Goal: Information Seeking & Learning: Understand process/instructions

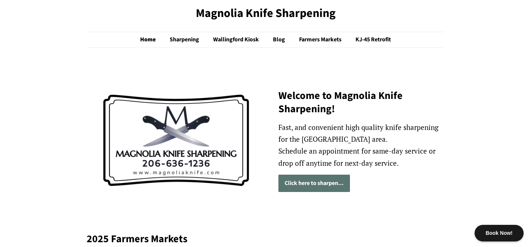
scroll to position [39, 0]
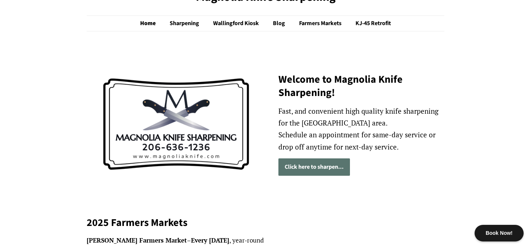
click at [317, 167] on link "Click here to sharpen..." at bounding box center [315, 166] width 72 height 17
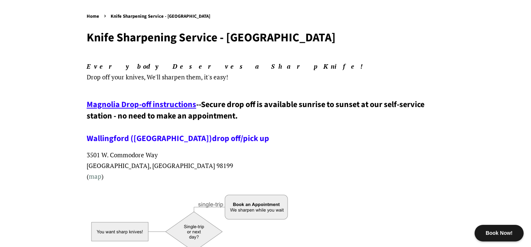
scroll to position [77, 0]
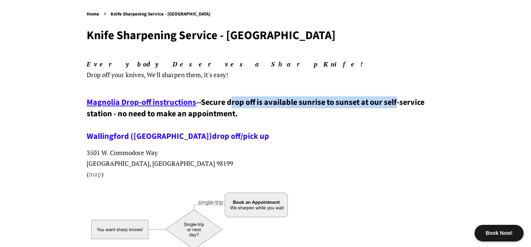
drag, startPoint x: 235, startPoint y: 100, endPoint x: 402, endPoint y: 106, distance: 167.3
click at [402, 106] on span "Secure drop off is available sunrise to sunset at our self-service station - no…" at bounding box center [256, 119] width 338 height 46
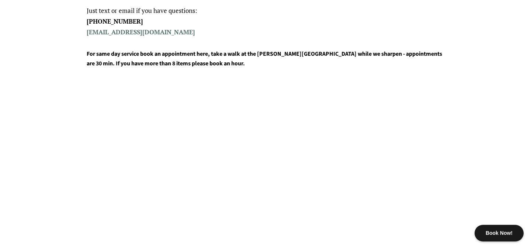
scroll to position [104, 0]
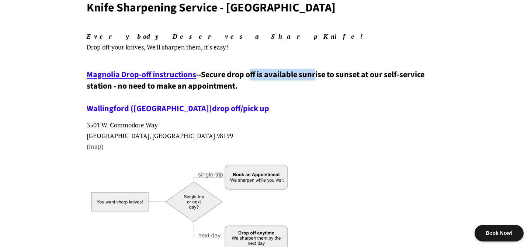
drag, startPoint x: 255, startPoint y: 77, endPoint x: 320, endPoint y: 77, distance: 64.2
click at [320, 77] on span "Secure drop off is available sunrise to sunset at our self-service station - no…" at bounding box center [256, 92] width 338 height 46
click at [132, 76] on span "Magnolia Drop-off instructions" at bounding box center [142, 75] width 110 height 12
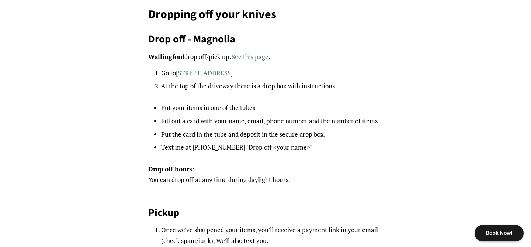
scroll to position [81, 0]
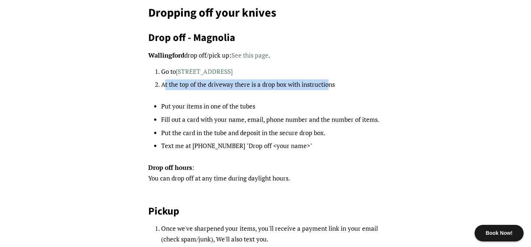
drag, startPoint x: 164, startPoint y: 85, endPoint x: 328, endPoint y: 86, distance: 164.2
click at [328, 86] on li "At the top of the driveway there is a drop box with instructions" at bounding box center [272, 84] width 222 height 11
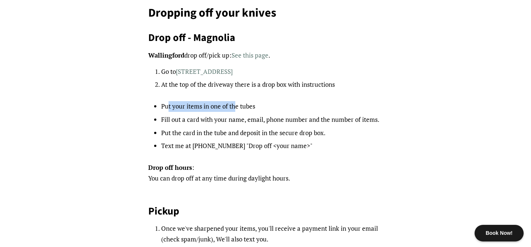
drag, startPoint x: 169, startPoint y: 107, endPoint x: 236, endPoint y: 106, distance: 66.8
click at [236, 106] on li "Put your items in one of the tubes" at bounding box center [272, 106] width 222 height 11
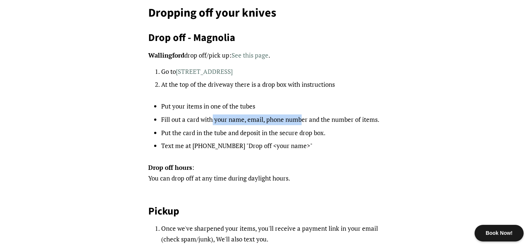
drag, startPoint x: 213, startPoint y: 121, endPoint x: 302, endPoint y: 118, distance: 89.0
click at [302, 118] on li "Fill out a card with your name, email, phone number and the number of items." at bounding box center [272, 119] width 222 height 11
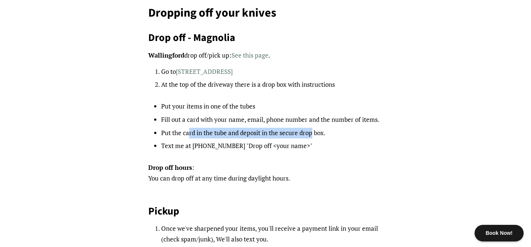
drag, startPoint x: 190, startPoint y: 130, endPoint x: 313, endPoint y: 134, distance: 122.6
click at [313, 134] on li "Put the card in the tube and deposit in the secure drop box." at bounding box center [272, 133] width 222 height 11
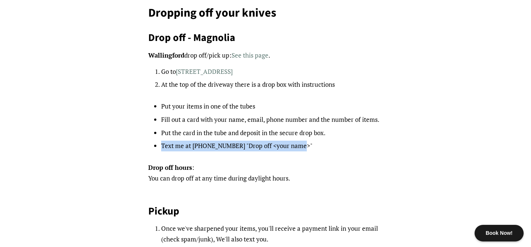
drag, startPoint x: 162, startPoint y: 147, endPoint x: 298, endPoint y: 147, distance: 136.2
click at [298, 147] on li "Text me at 206-636-1236 "Drop off <your name>"" at bounding box center [272, 146] width 222 height 11
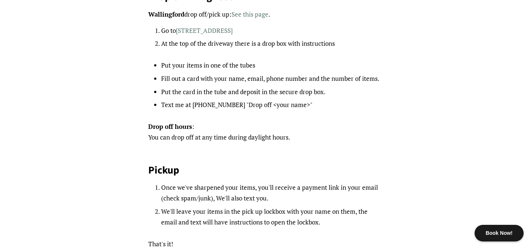
scroll to position [123, 0]
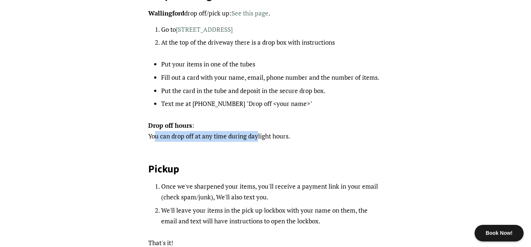
drag, startPoint x: 155, startPoint y: 137, endPoint x: 258, endPoint y: 136, distance: 103.0
click at [258, 136] on p "Drop off hours : You can drop off at any time during daylight hours." at bounding box center [265, 130] width 235 height 21
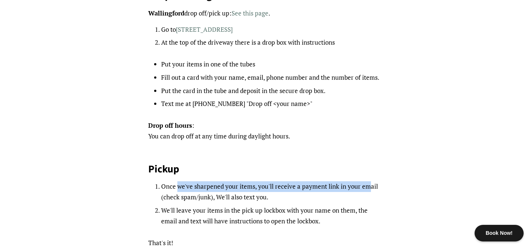
drag, startPoint x: 177, startPoint y: 185, endPoint x: 365, endPoint y: 189, distance: 188.3
click at [365, 189] on li "Once we've sharpened your items, you'll receive a payment link in your email (c…" at bounding box center [272, 191] width 222 height 21
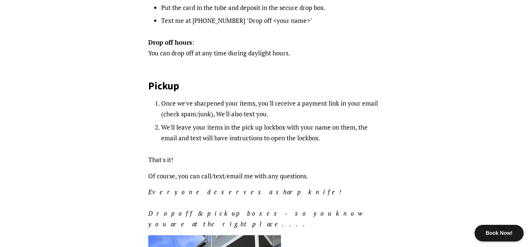
scroll to position [208, 0]
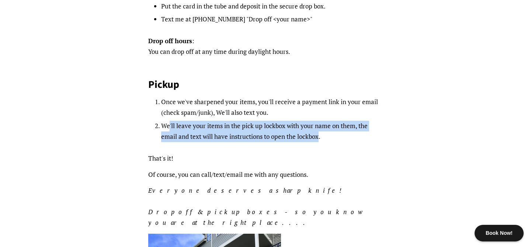
drag, startPoint x: 169, startPoint y: 125, endPoint x: 318, endPoint y: 138, distance: 149.6
click at [318, 138] on li "We'll leave your items in the pick up lockbox with your name on them, the email…" at bounding box center [272, 131] width 222 height 21
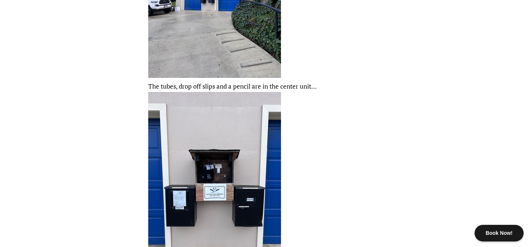
scroll to position [556, 0]
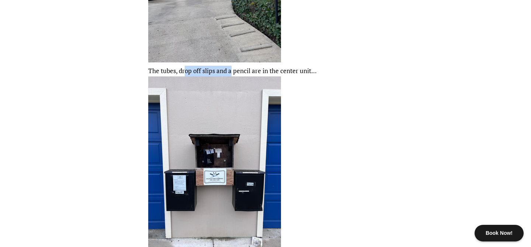
drag, startPoint x: 185, startPoint y: 60, endPoint x: 233, endPoint y: 59, distance: 48.4
click at [233, 59] on p "The tubes, drop off slips and a pencil are in the center unit..." at bounding box center [265, 71] width 235 height 372
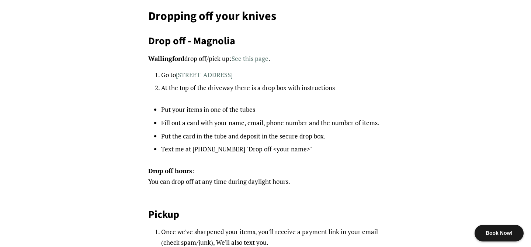
scroll to position [0, 0]
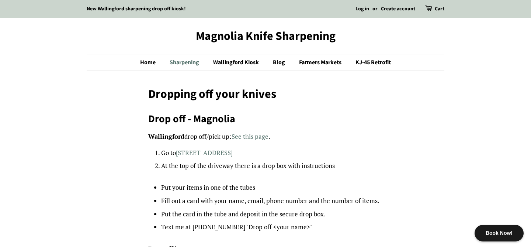
click at [185, 63] on link "Sharpening" at bounding box center [185, 62] width 42 height 15
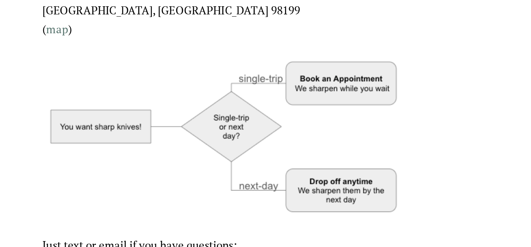
scroll to position [67, 0]
